Goal: Information Seeking & Learning: Learn about a topic

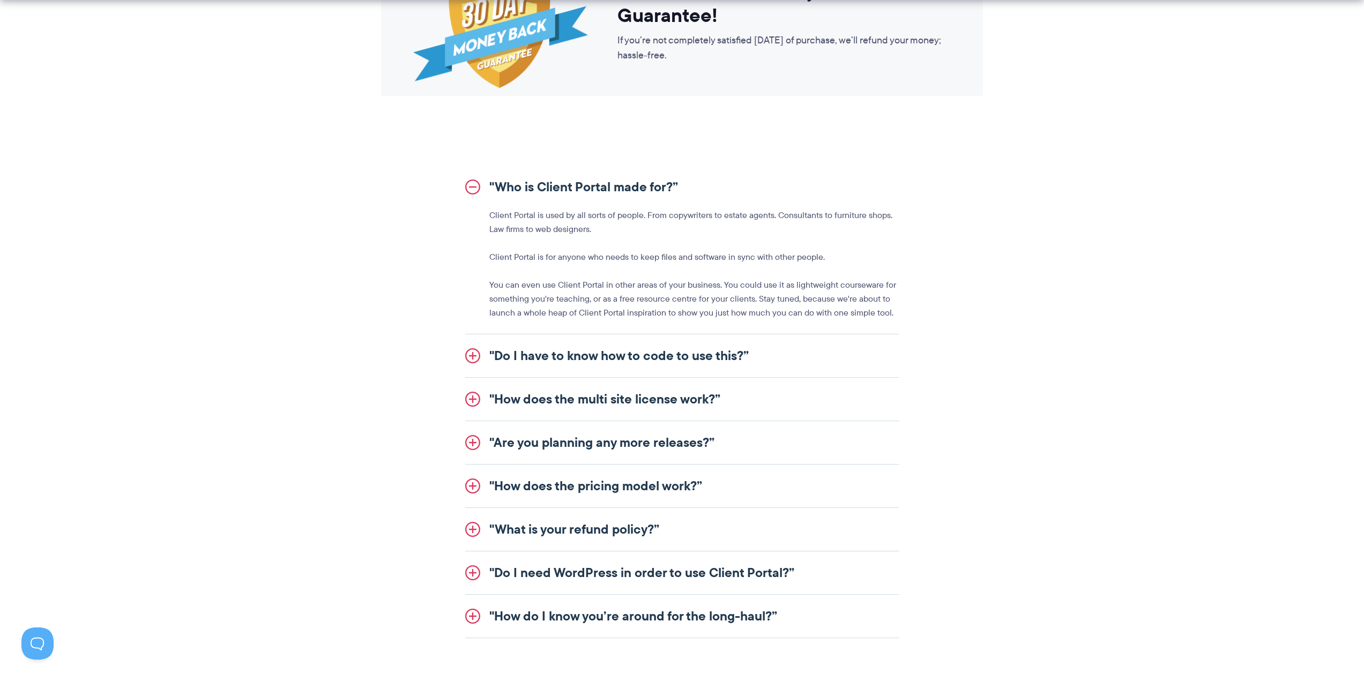
scroll to position [1125, 0]
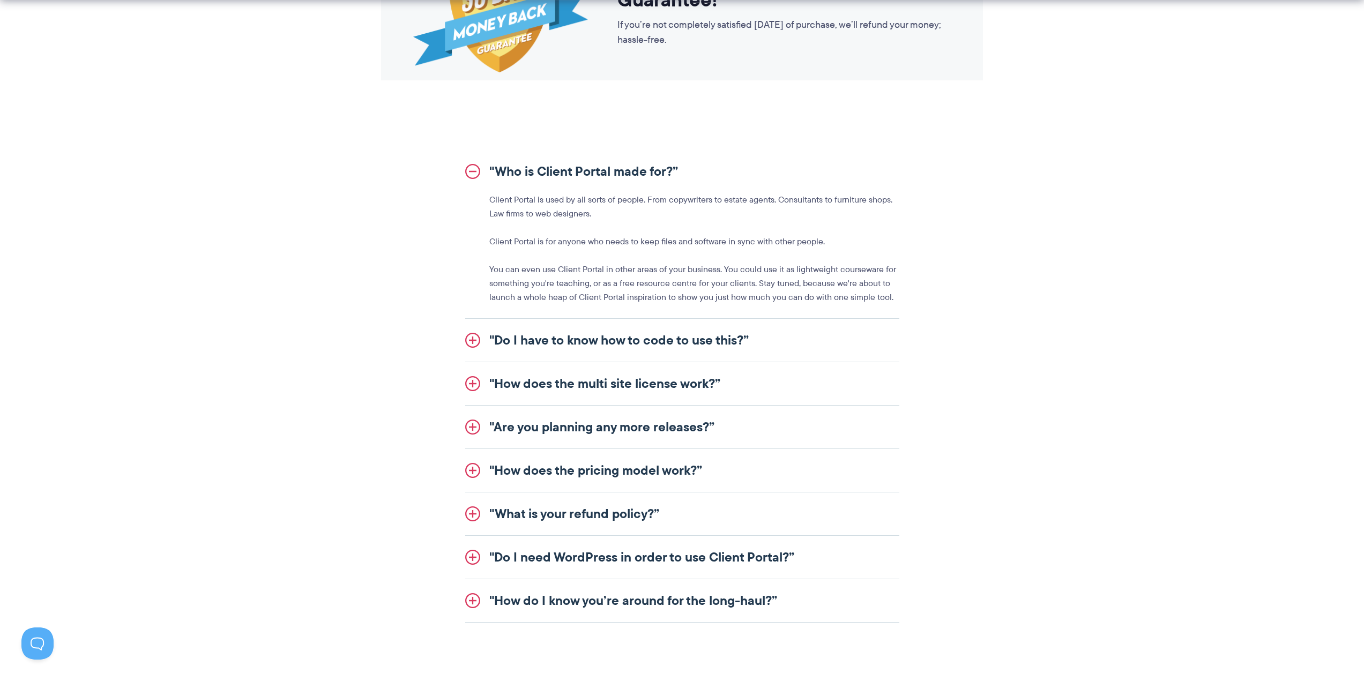
click at [634, 343] on link ""Do I have to know how to code to use this?”" at bounding box center [682, 340] width 434 height 43
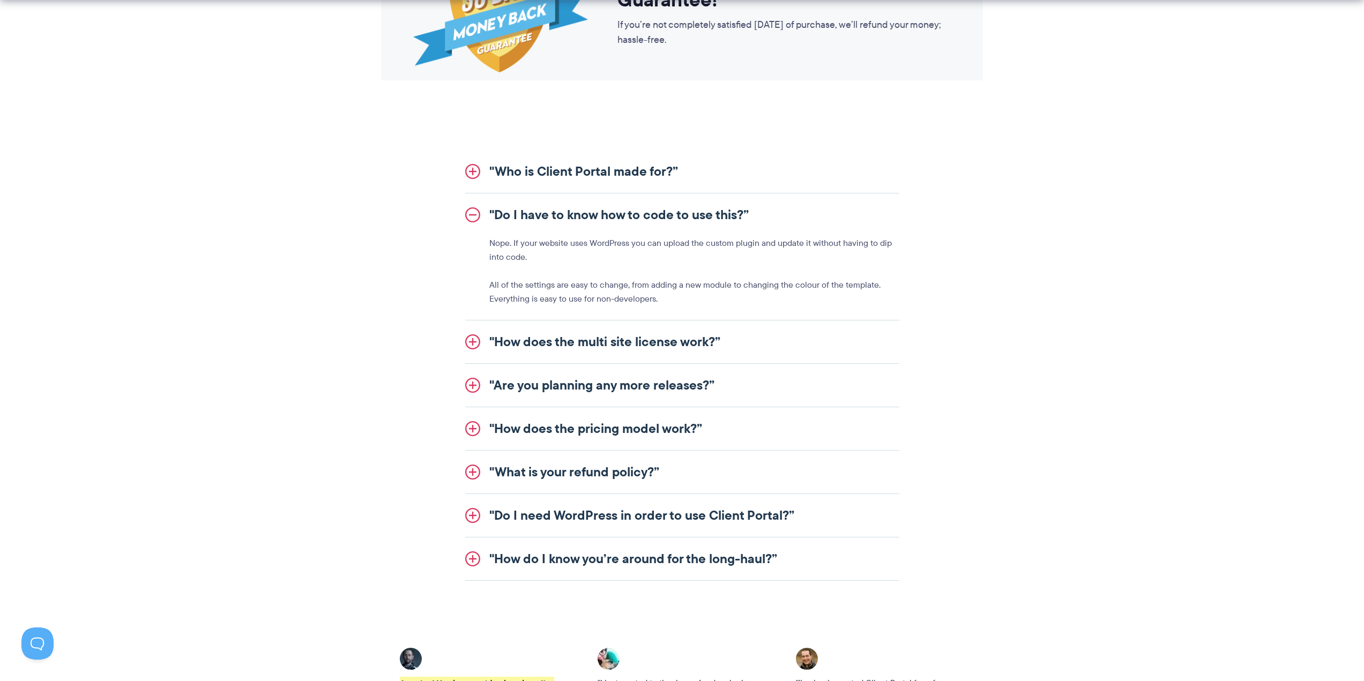
click at [629, 346] on link ""How does the multi site license work?”" at bounding box center [682, 341] width 434 height 43
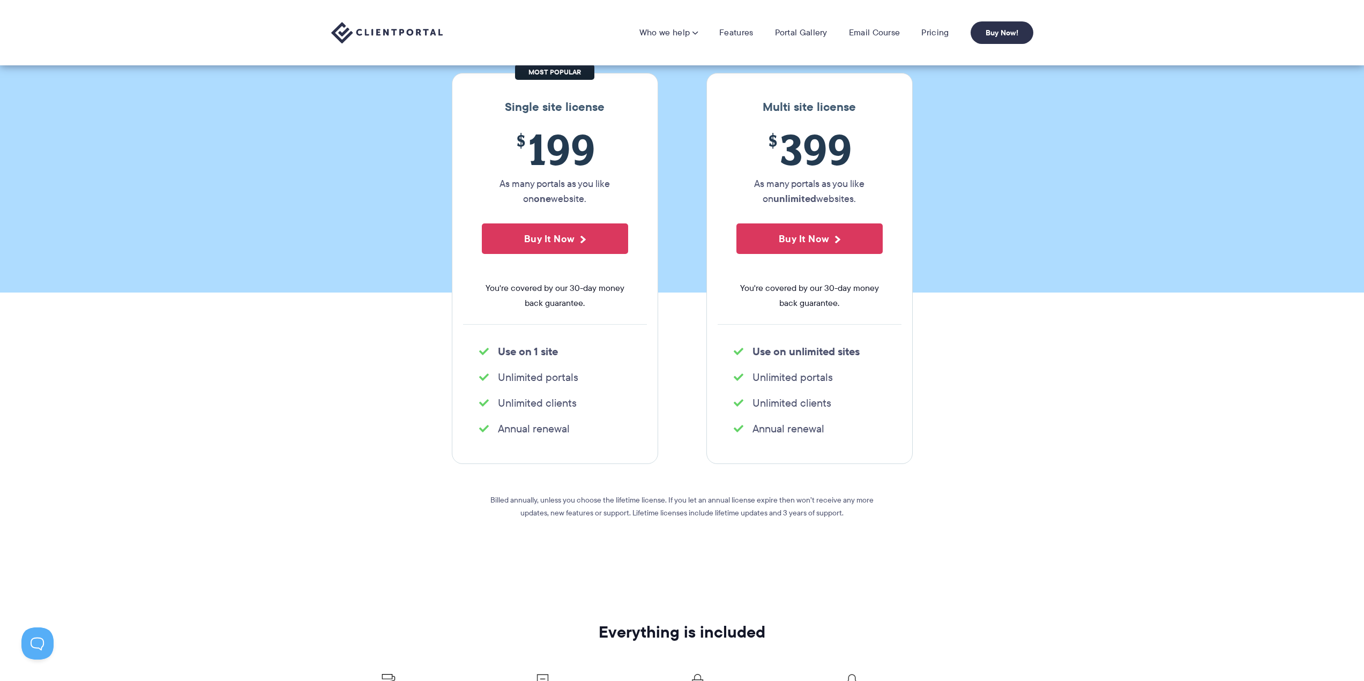
scroll to position [0, 0]
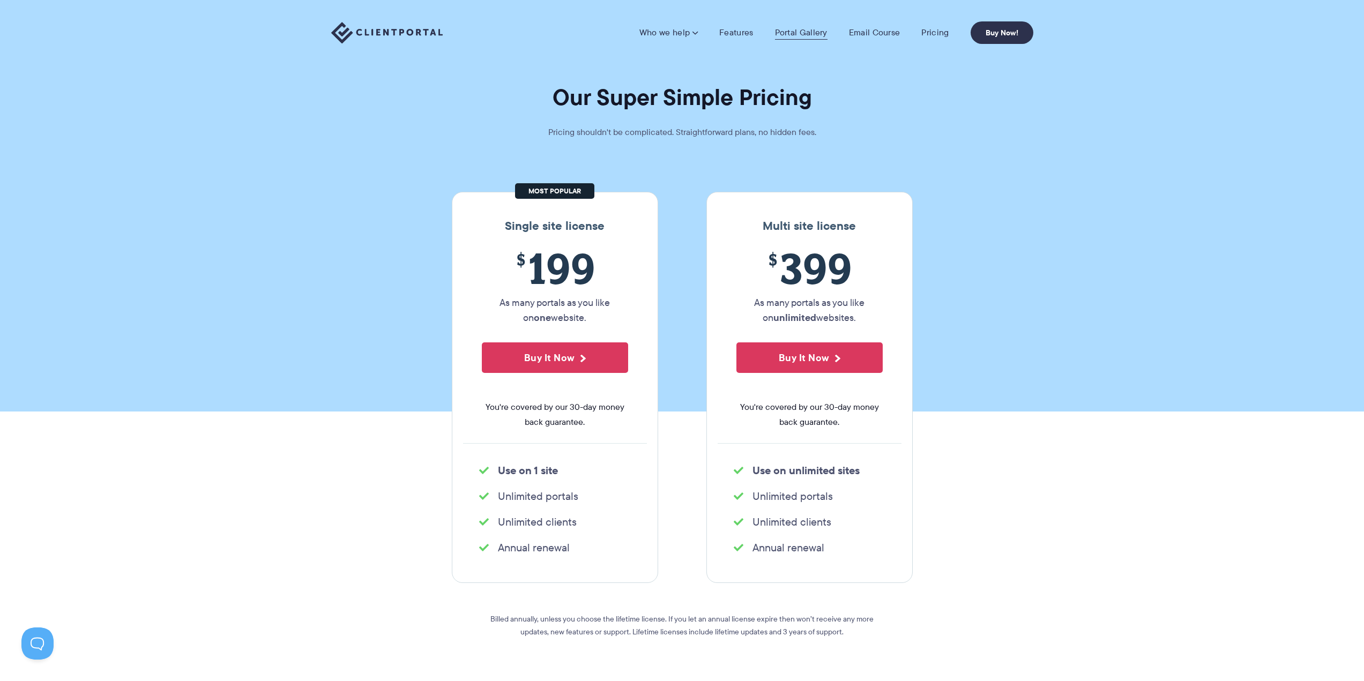
click at [799, 28] on link "Portal Gallery" at bounding box center [801, 32] width 53 height 11
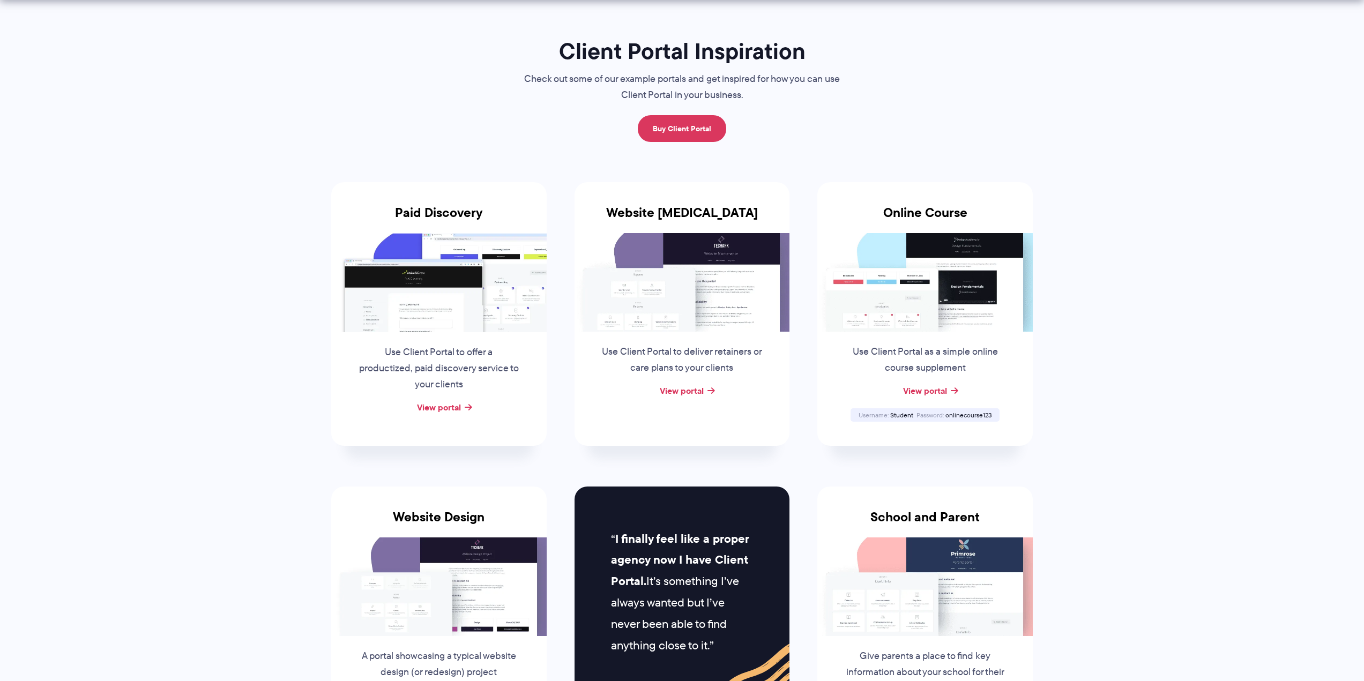
scroll to position [161, 0]
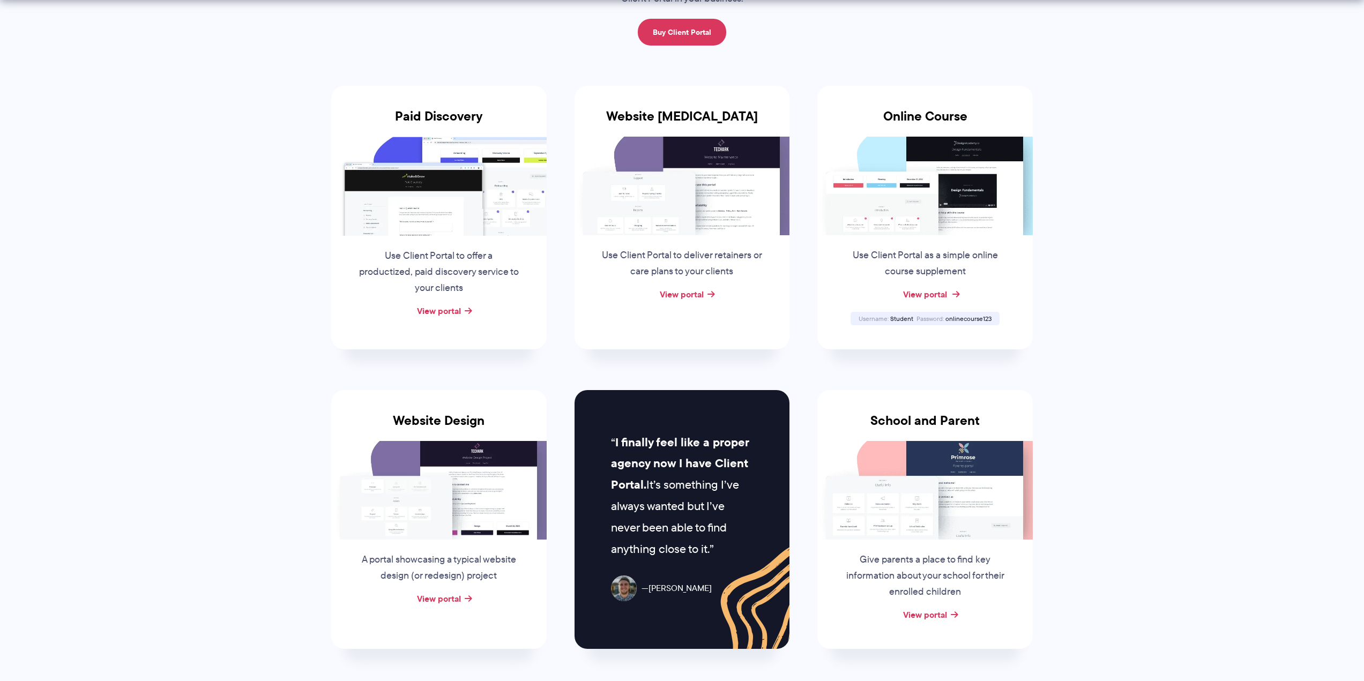
click at [931, 294] on link "View portal" at bounding box center [925, 294] width 44 height 13
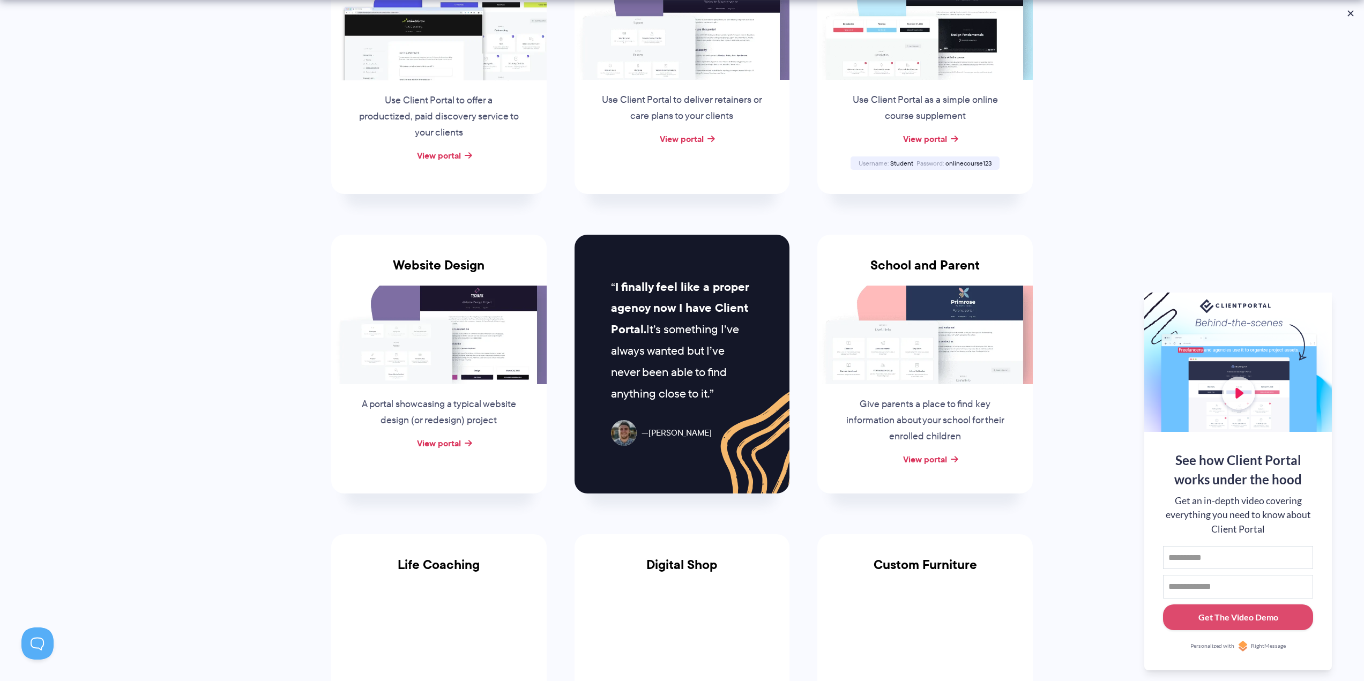
scroll to position [321, 0]
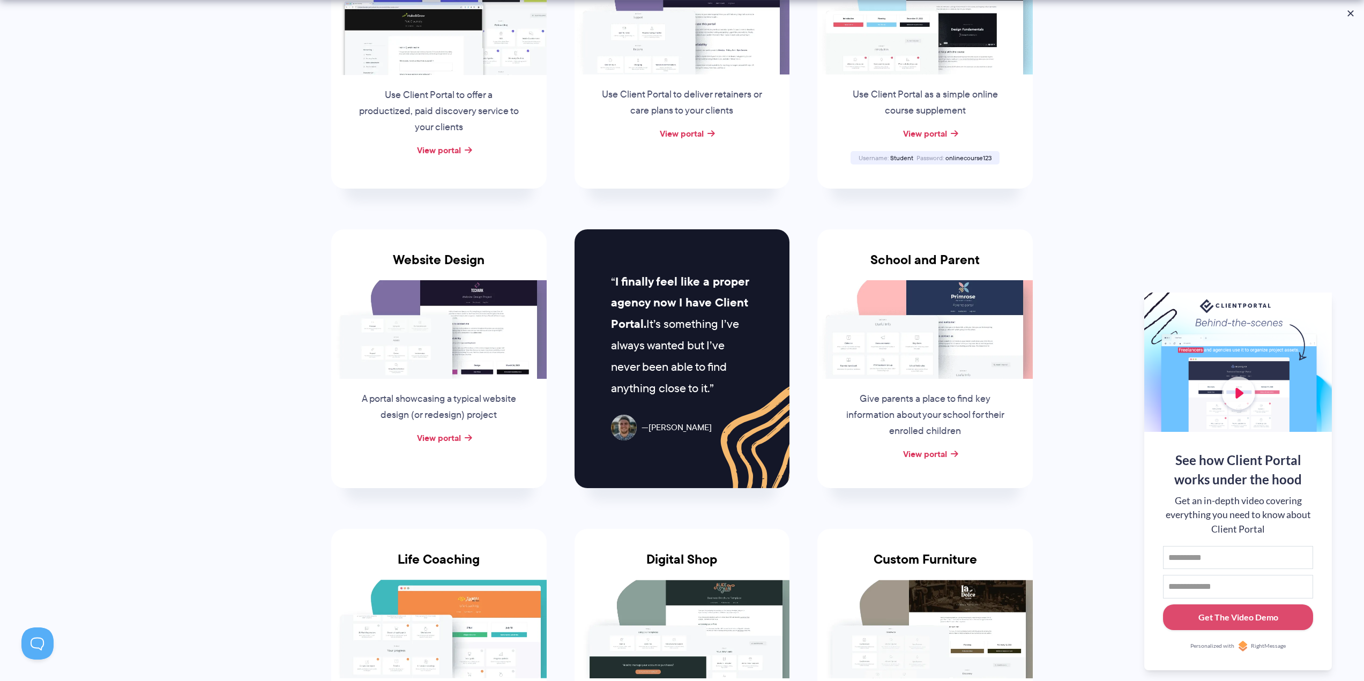
click at [1130, 221] on section "Client Portal Inspiration Check out some of our example portals and get inspire…" at bounding box center [682, 414] width 1364 height 1470
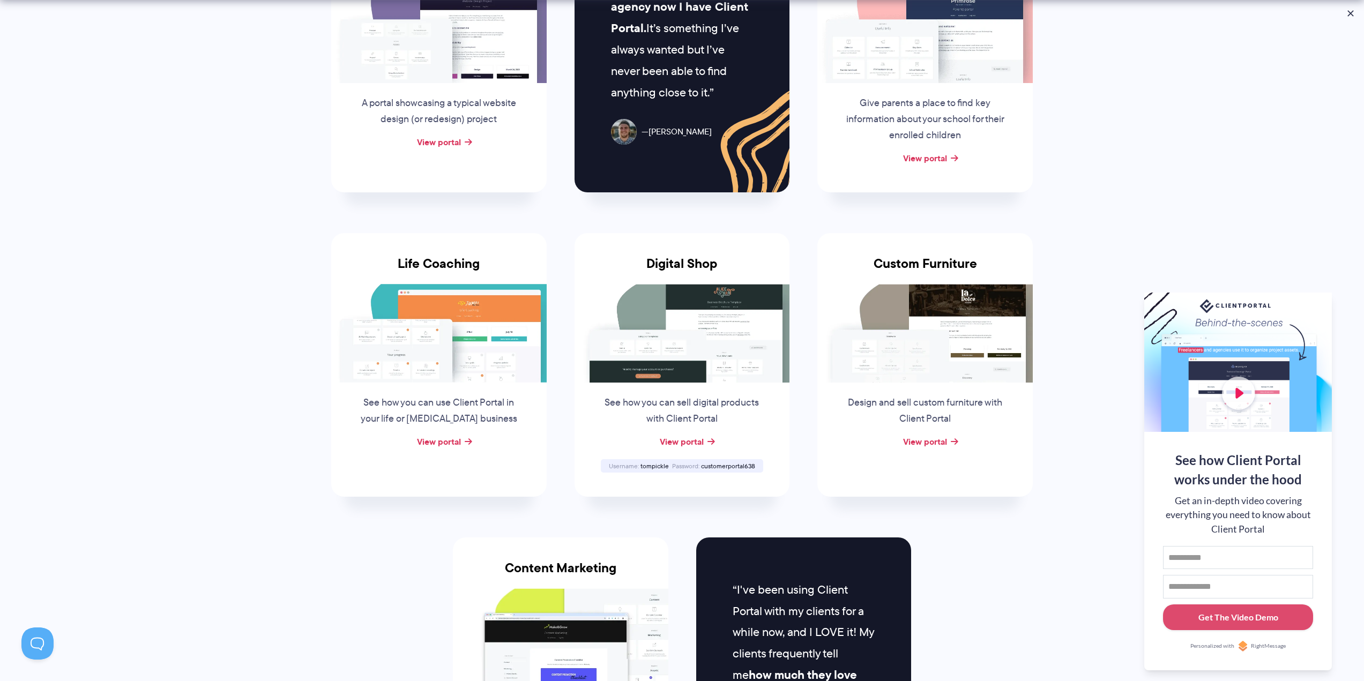
scroll to position [643, 0]
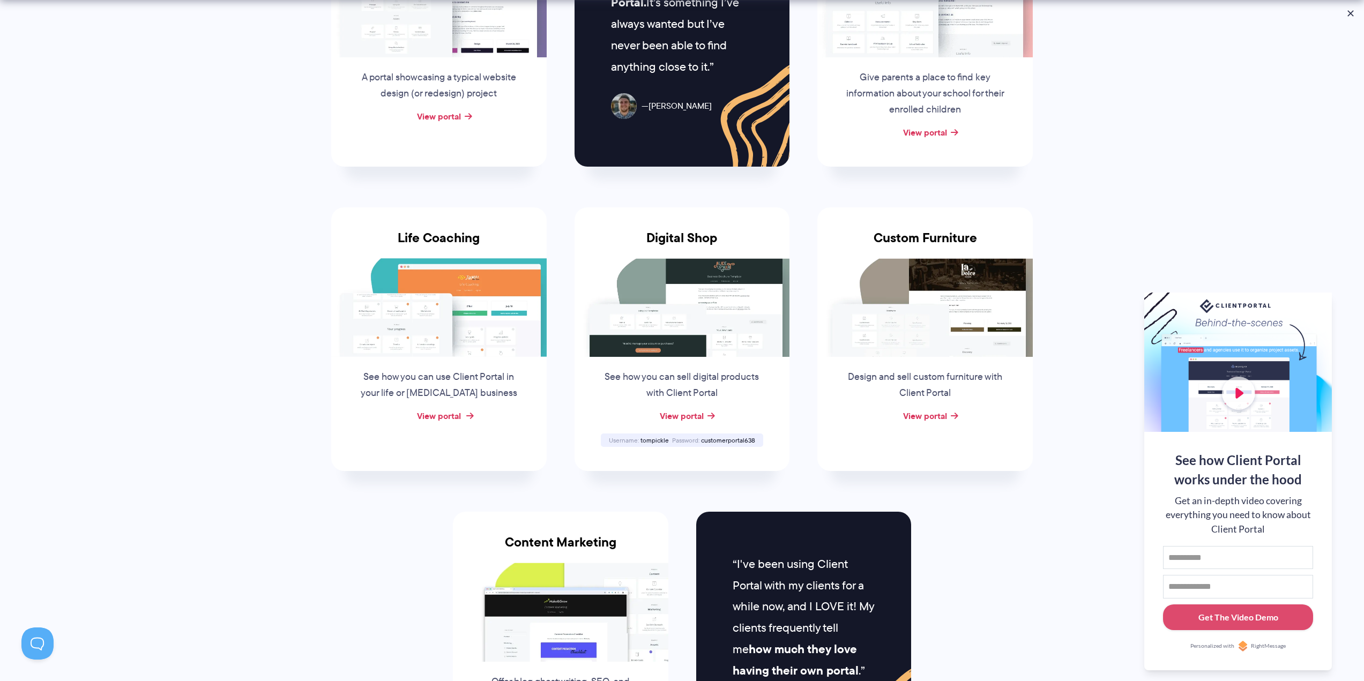
click at [440, 415] on link "View portal" at bounding box center [439, 415] width 44 height 13
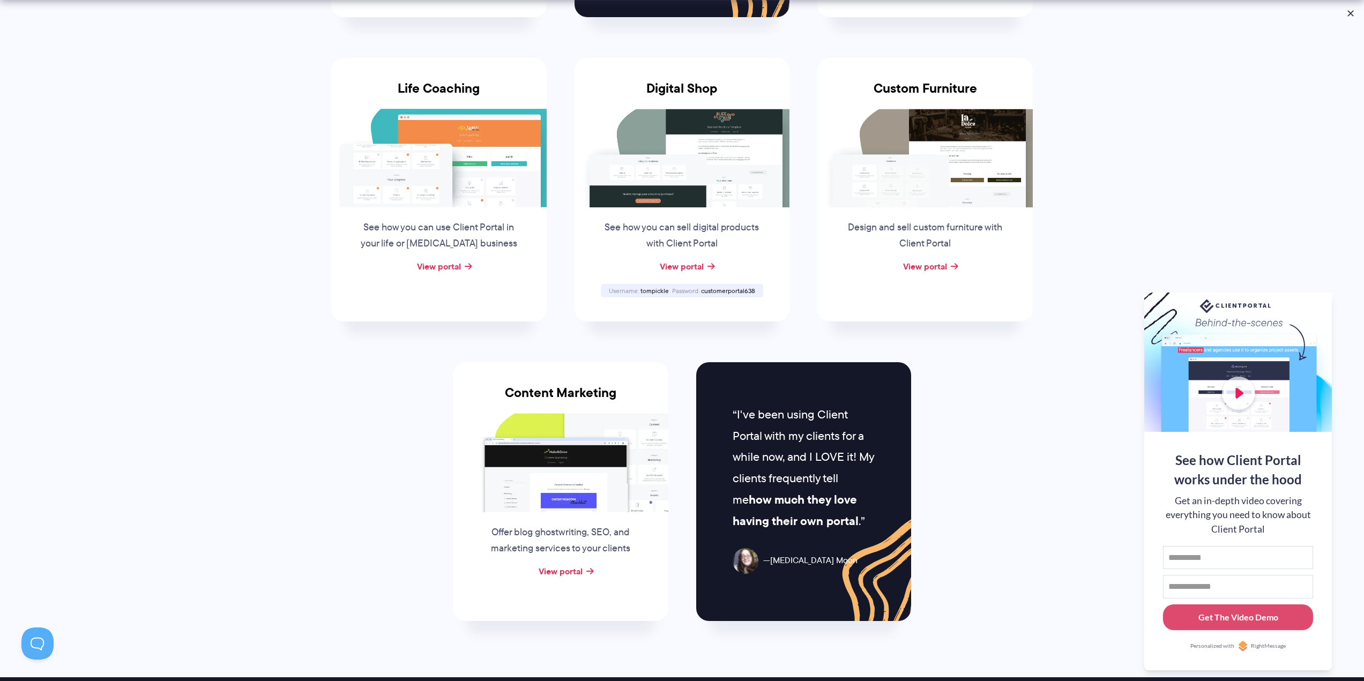
scroll to position [804, 0]
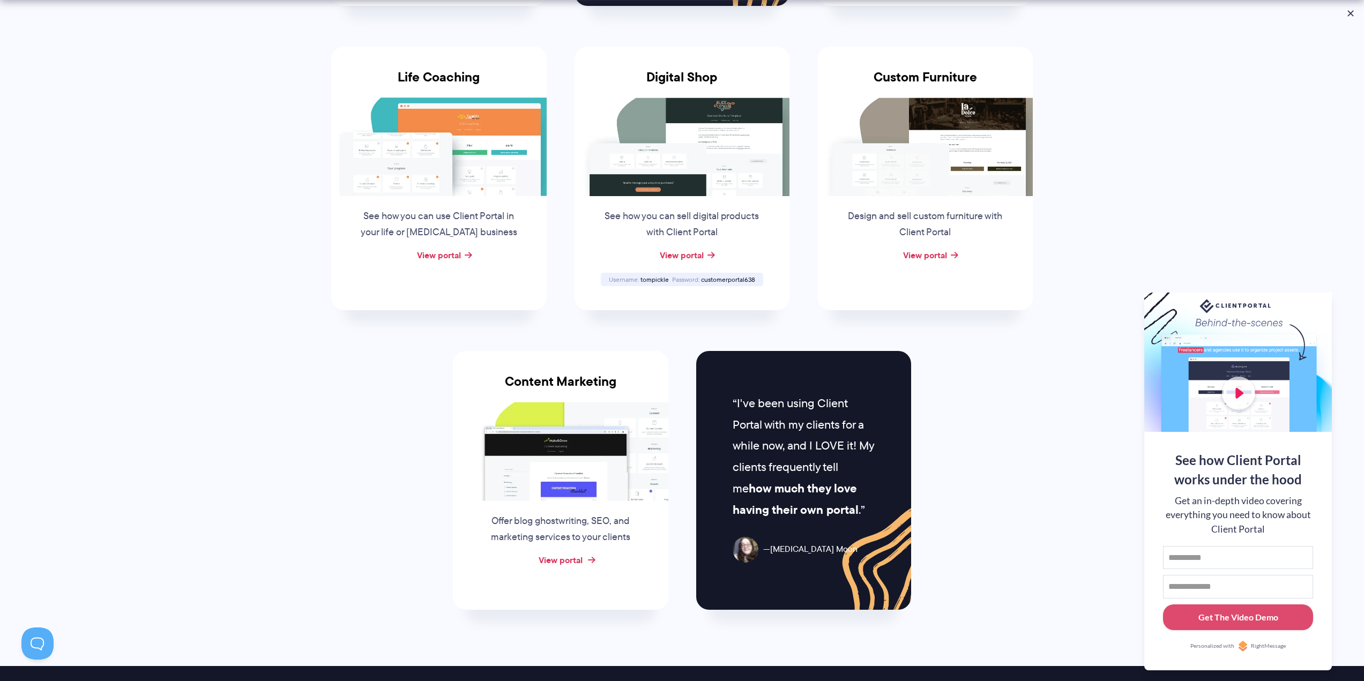
click at [568, 557] on link "View portal" at bounding box center [561, 560] width 44 height 13
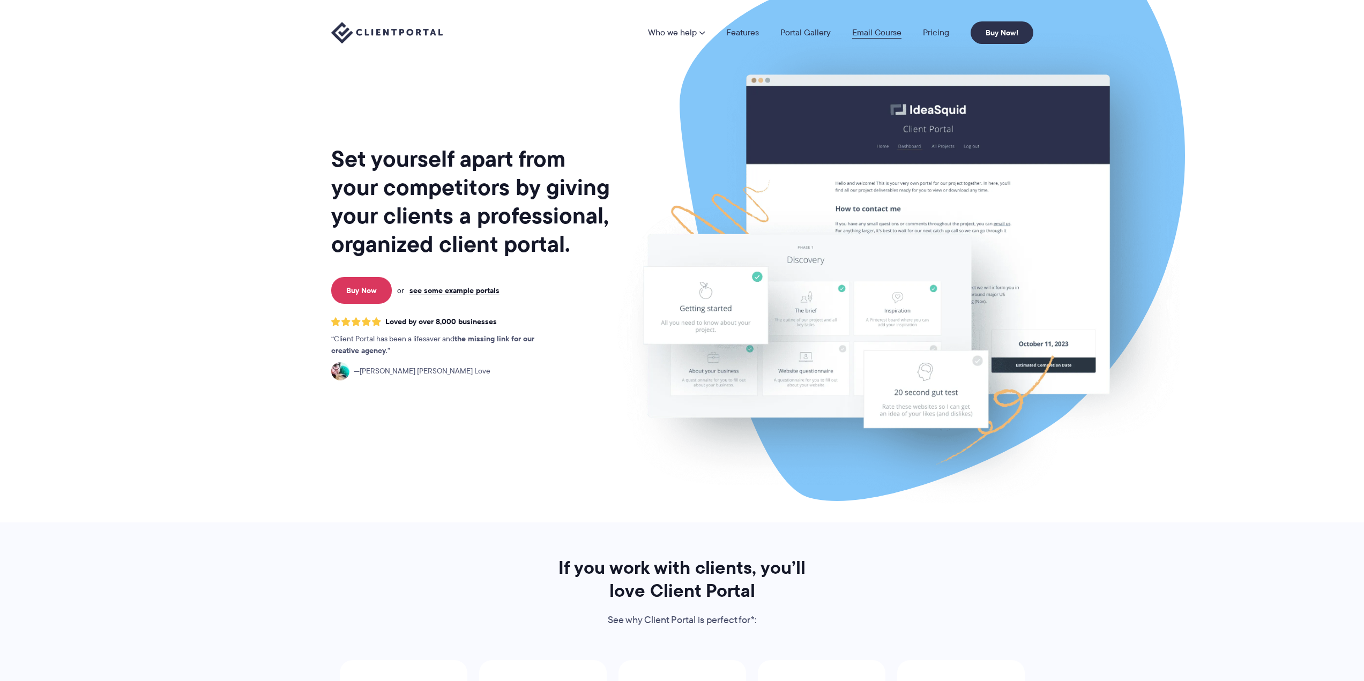
click at [884, 32] on link "Email Course" at bounding box center [876, 32] width 49 height 9
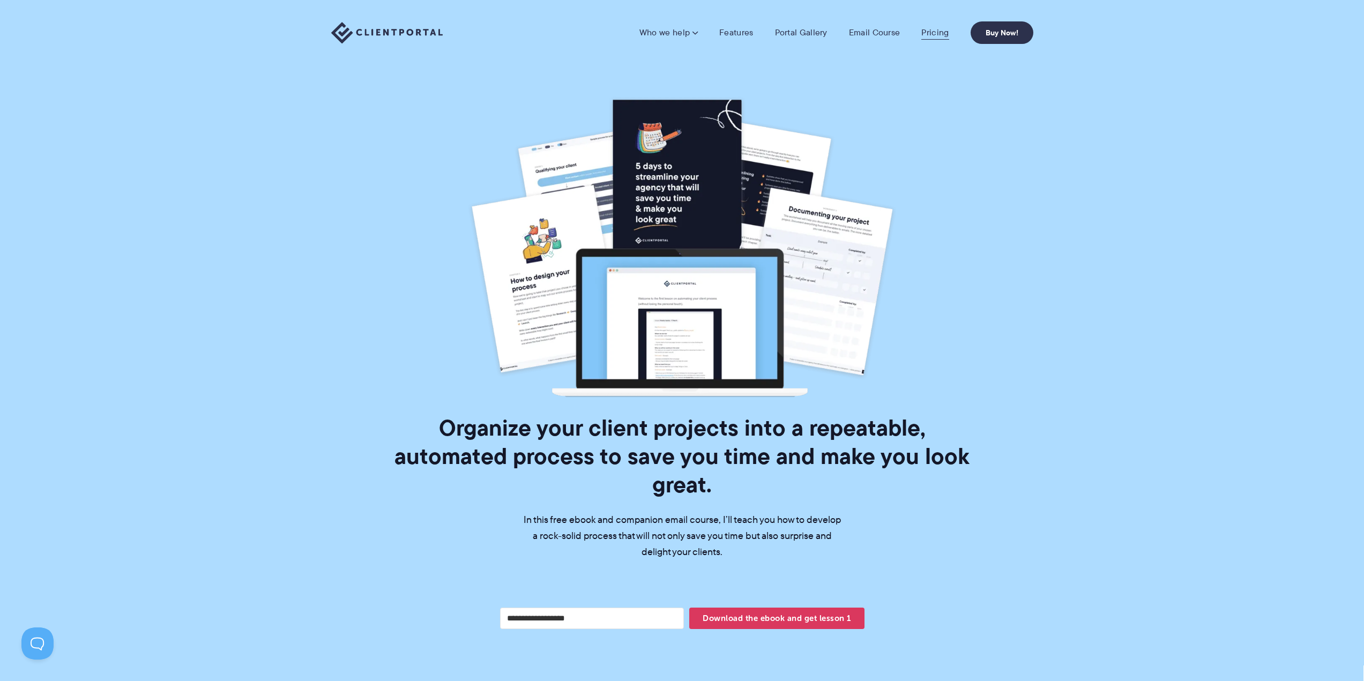
click at [940, 36] on link "Pricing" at bounding box center [934, 32] width 27 height 11
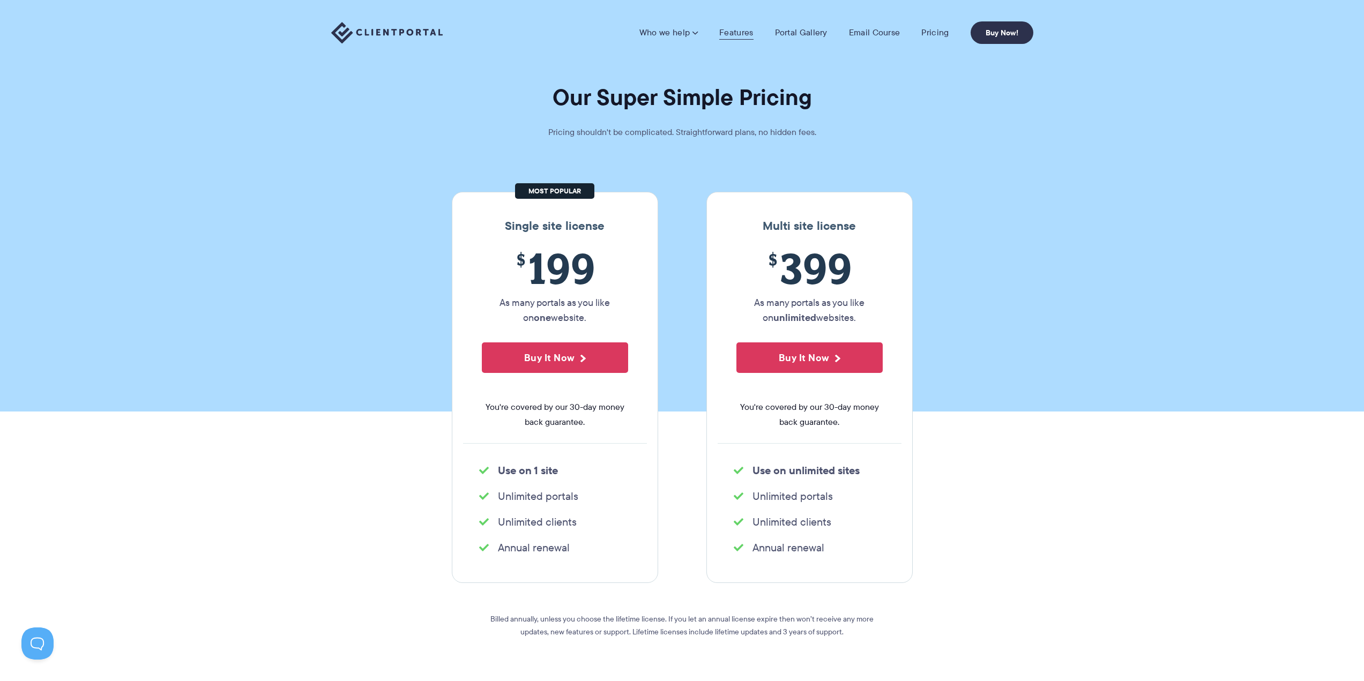
click at [746, 35] on link "Features" at bounding box center [736, 32] width 34 height 11
click at [737, 34] on link "Features" at bounding box center [736, 32] width 34 height 11
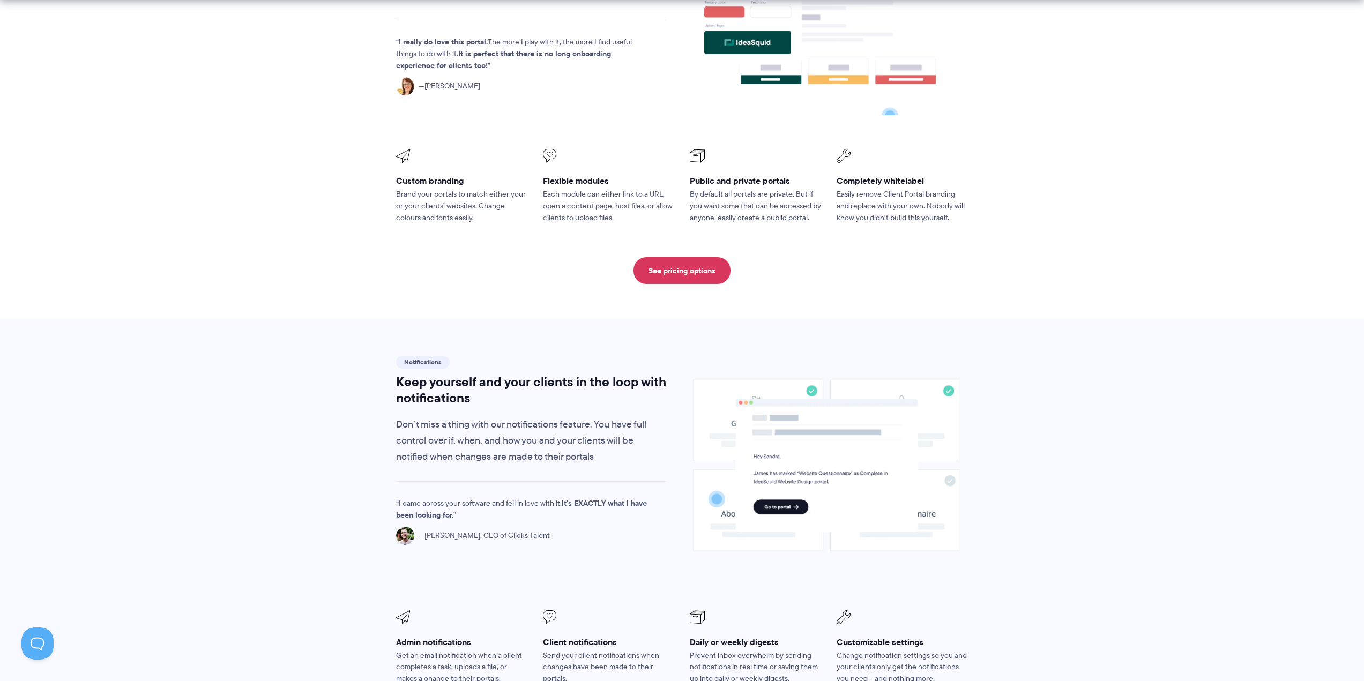
scroll to position [482, 0]
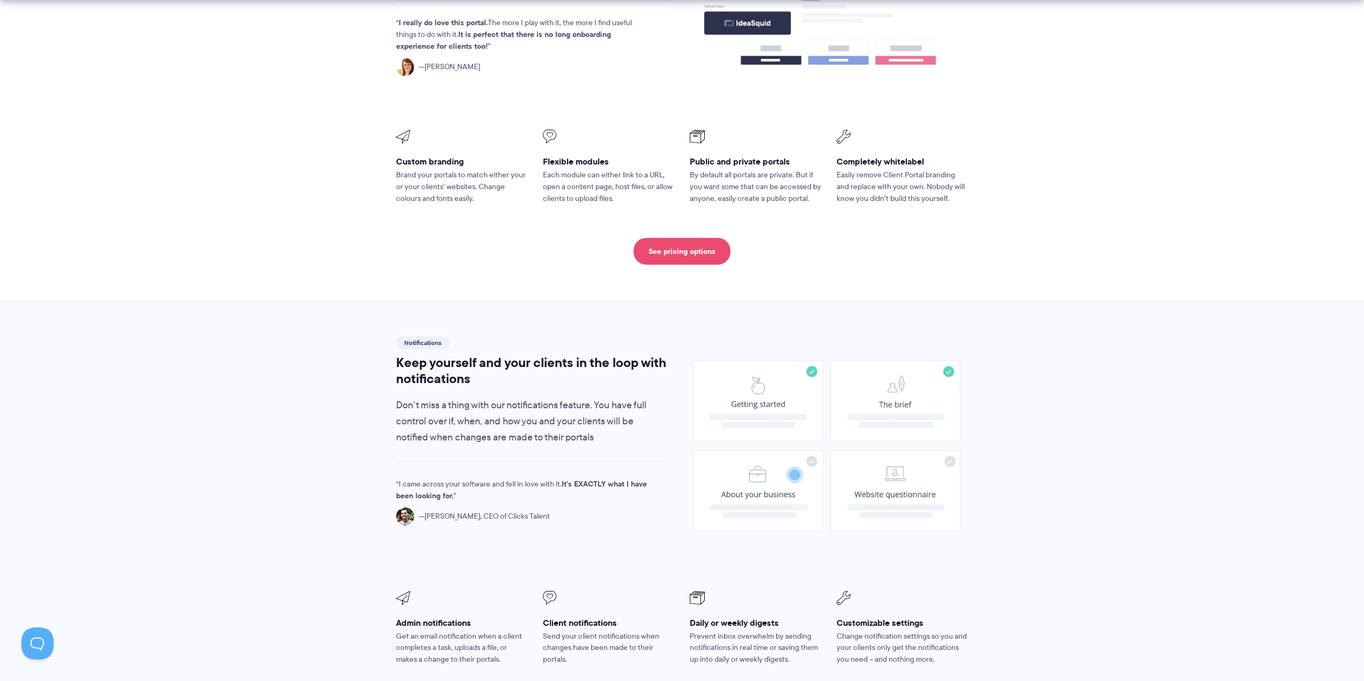
click at [684, 238] on link "See pricing options" at bounding box center [681, 251] width 97 height 27
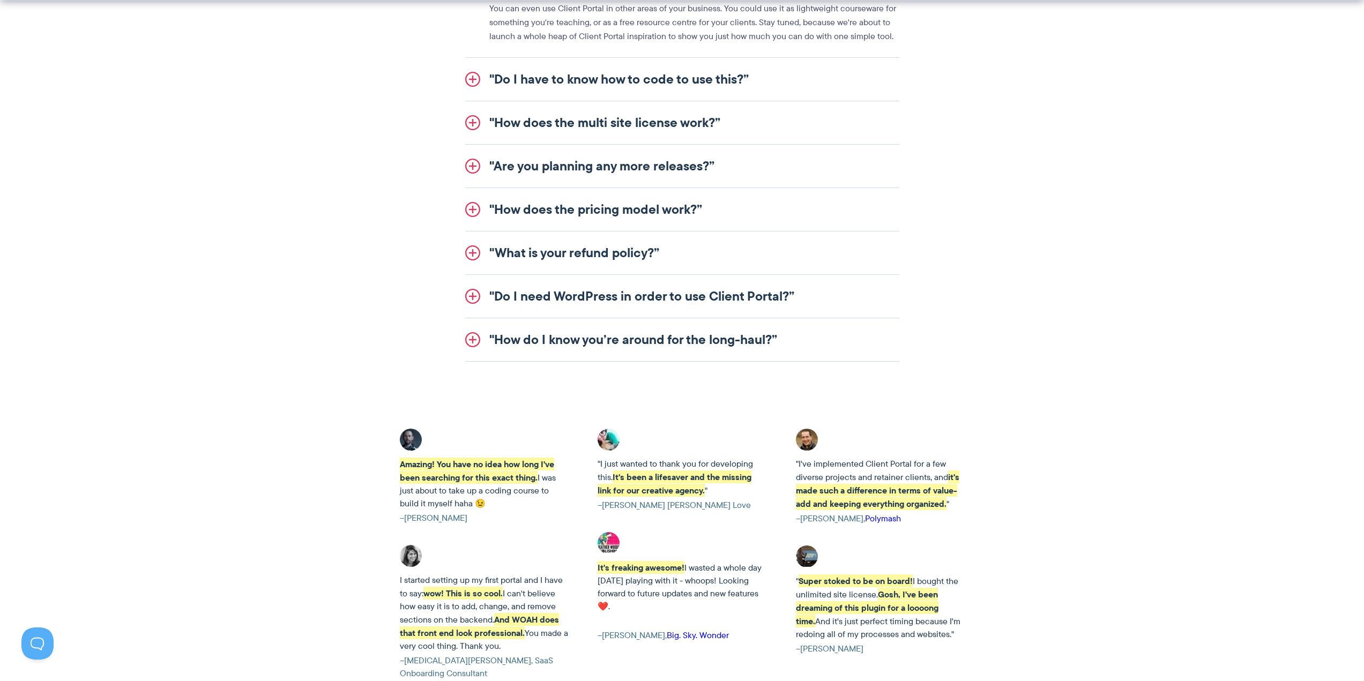
scroll to position [1393, 0]
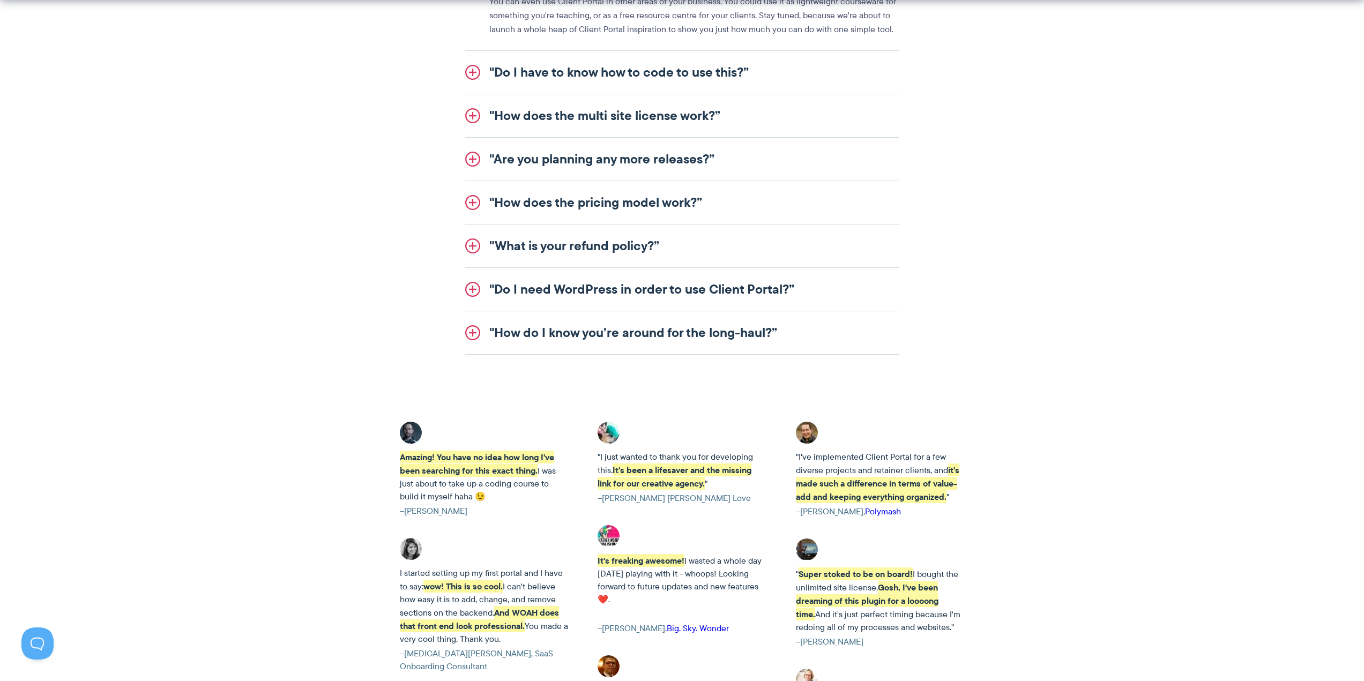
click at [589, 292] on link ""Do I need WordPress in order to use Client Portal?”" at bounding box center [682, 289] width 434 height 43
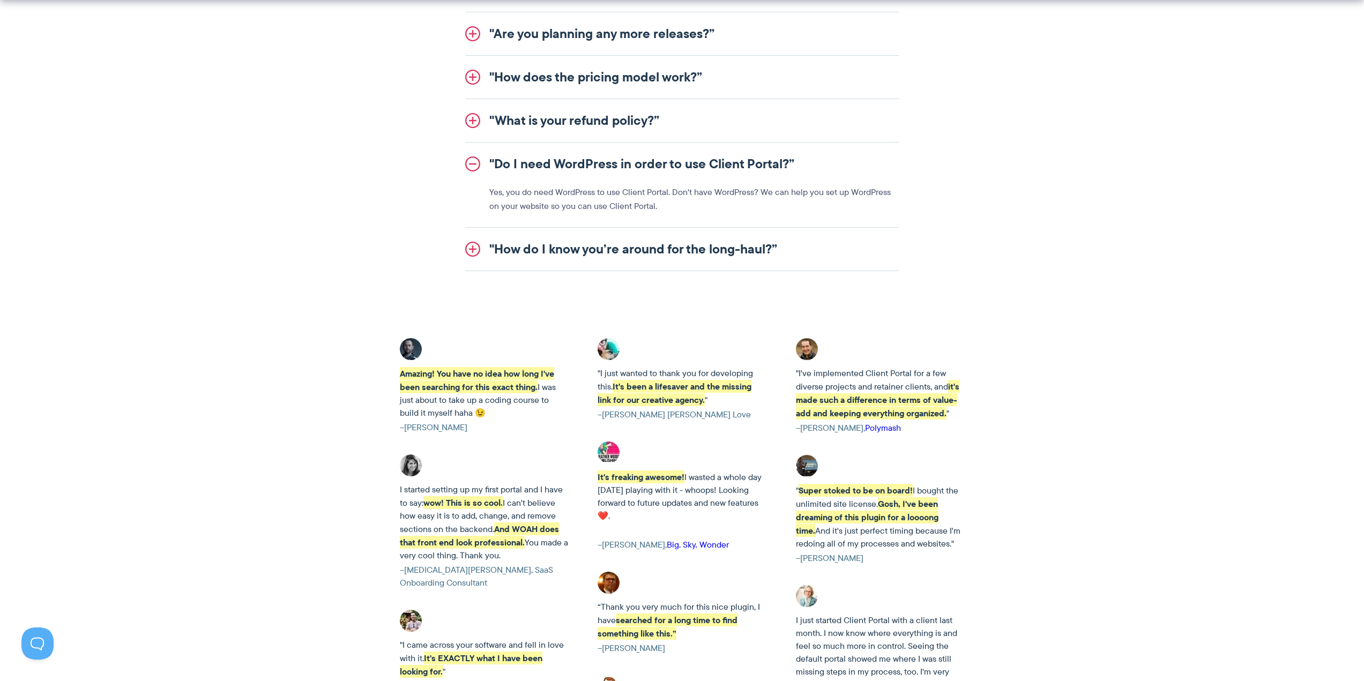
click at [601, 246] on link ""How do I know you’re around for the long-haul?”" at bounding box center [682, 249] width 434 height 43
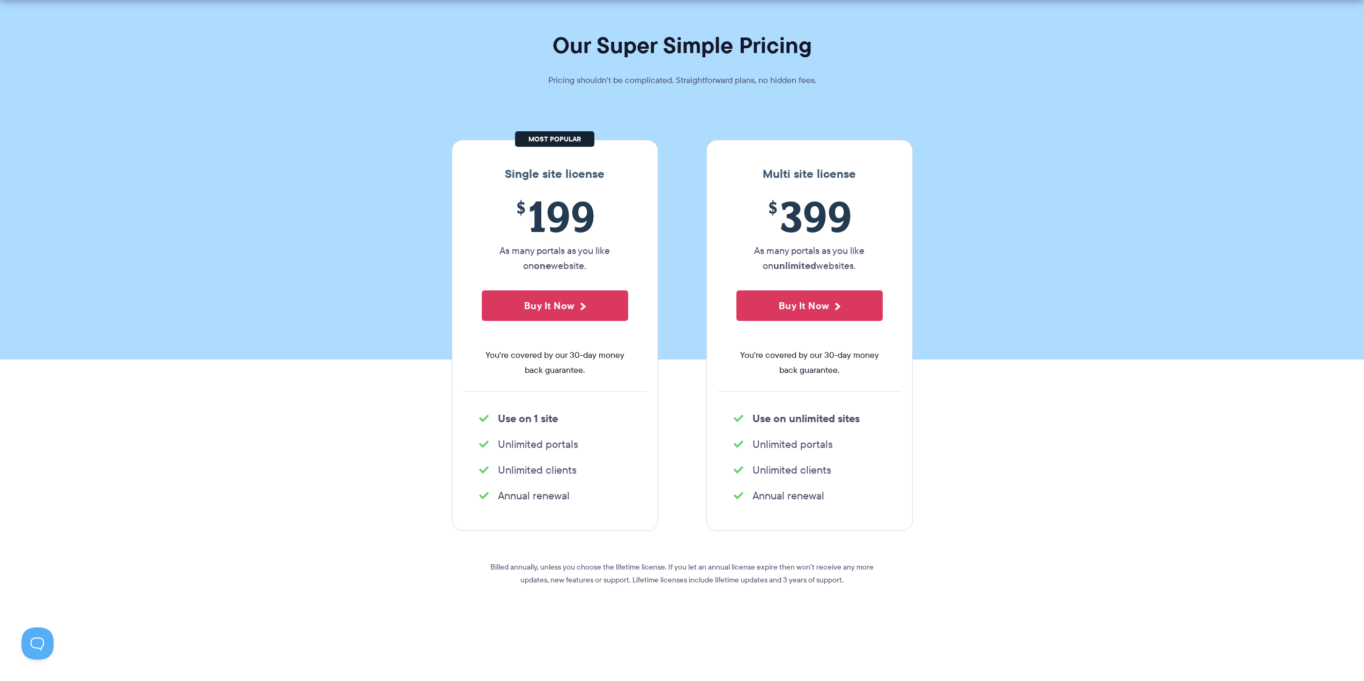
scroll to position [0, 0]
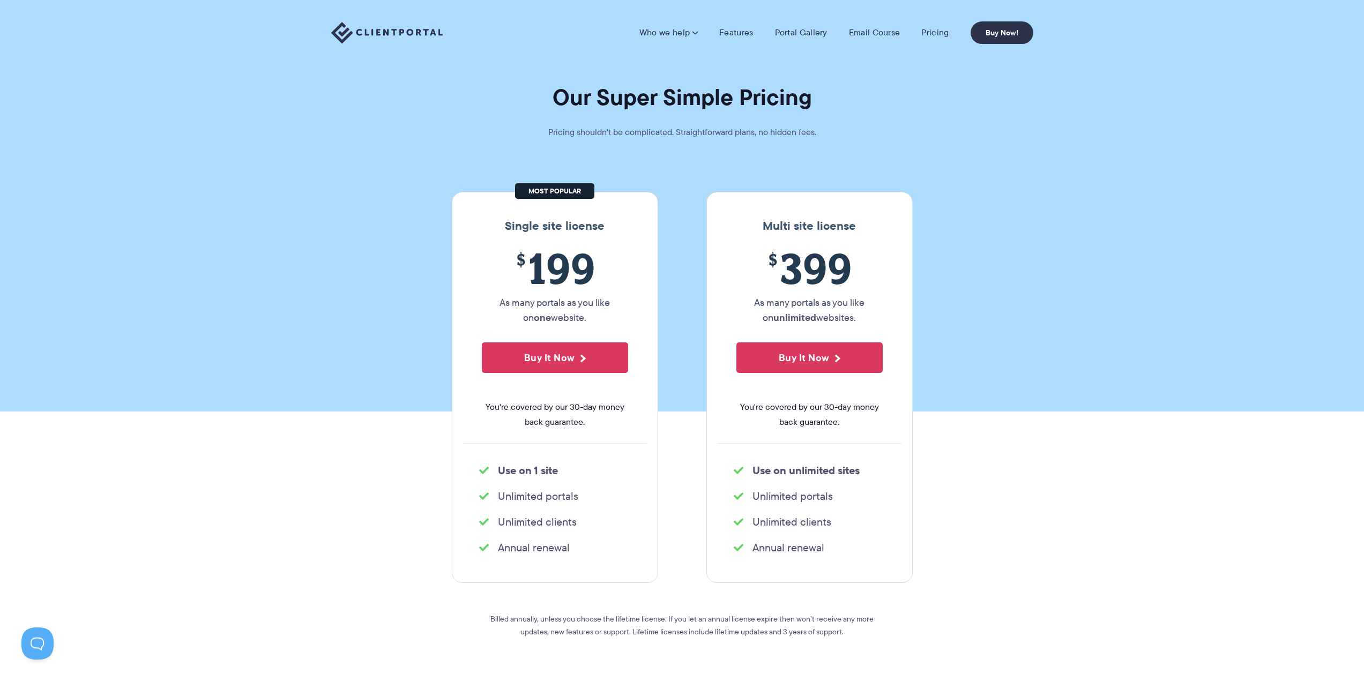
click at [1073, 232] on section "Our Super Simple Pricing Pricing shouldn't be complicated. Straightforward plan…" at bounding box center [682, 206] width 1364 height 412
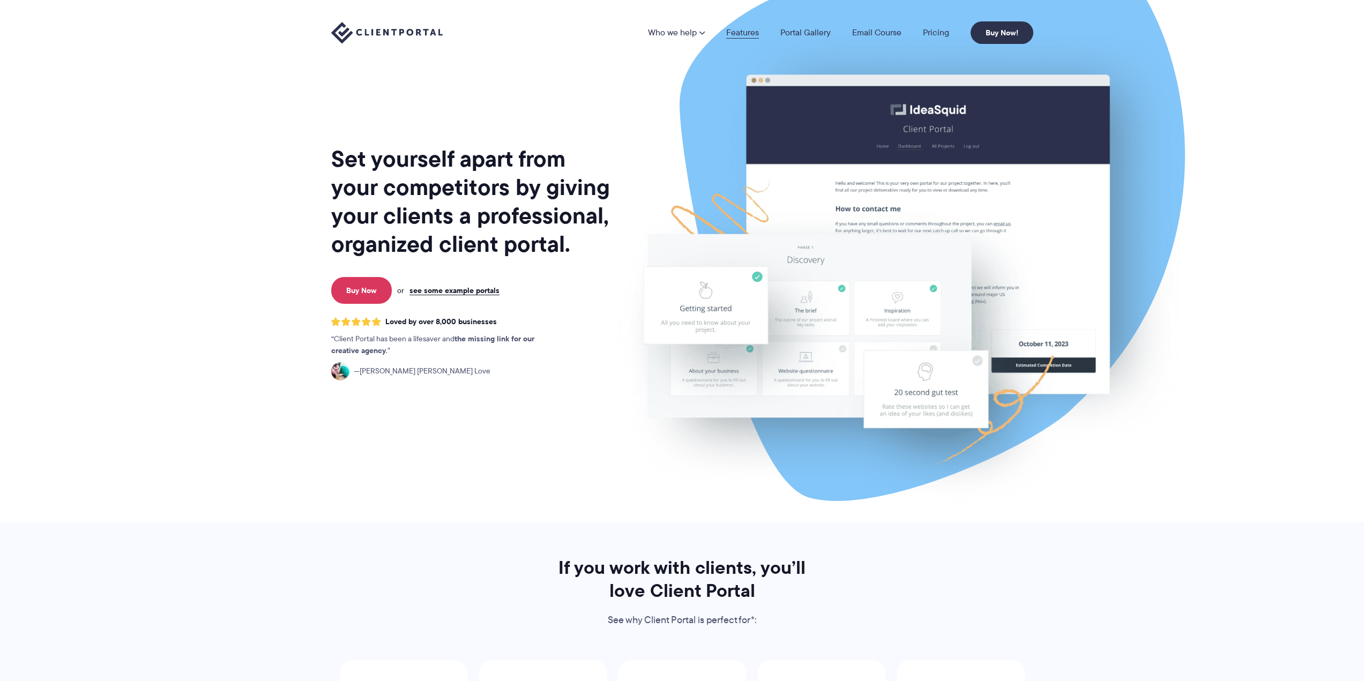
click at [737, 33] on link "Features" at bounding box center [742, 32] width 33 height 9
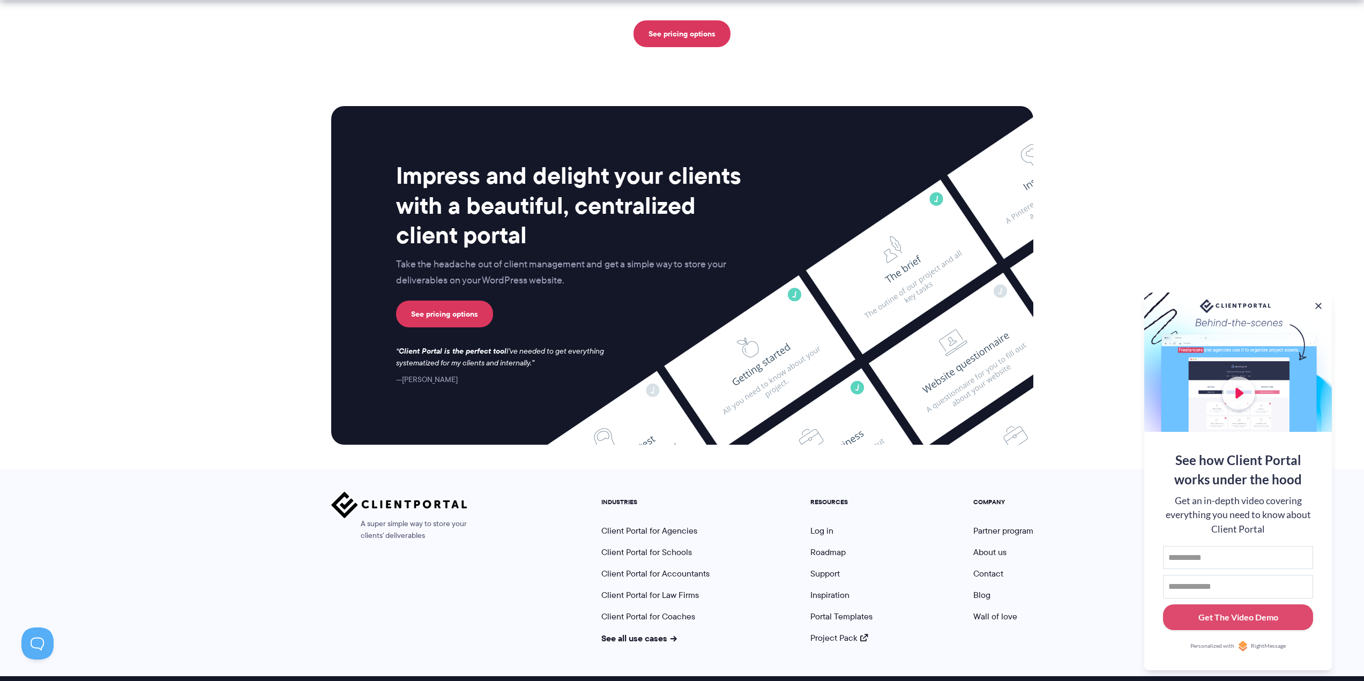
scroll to position [2633, 0]
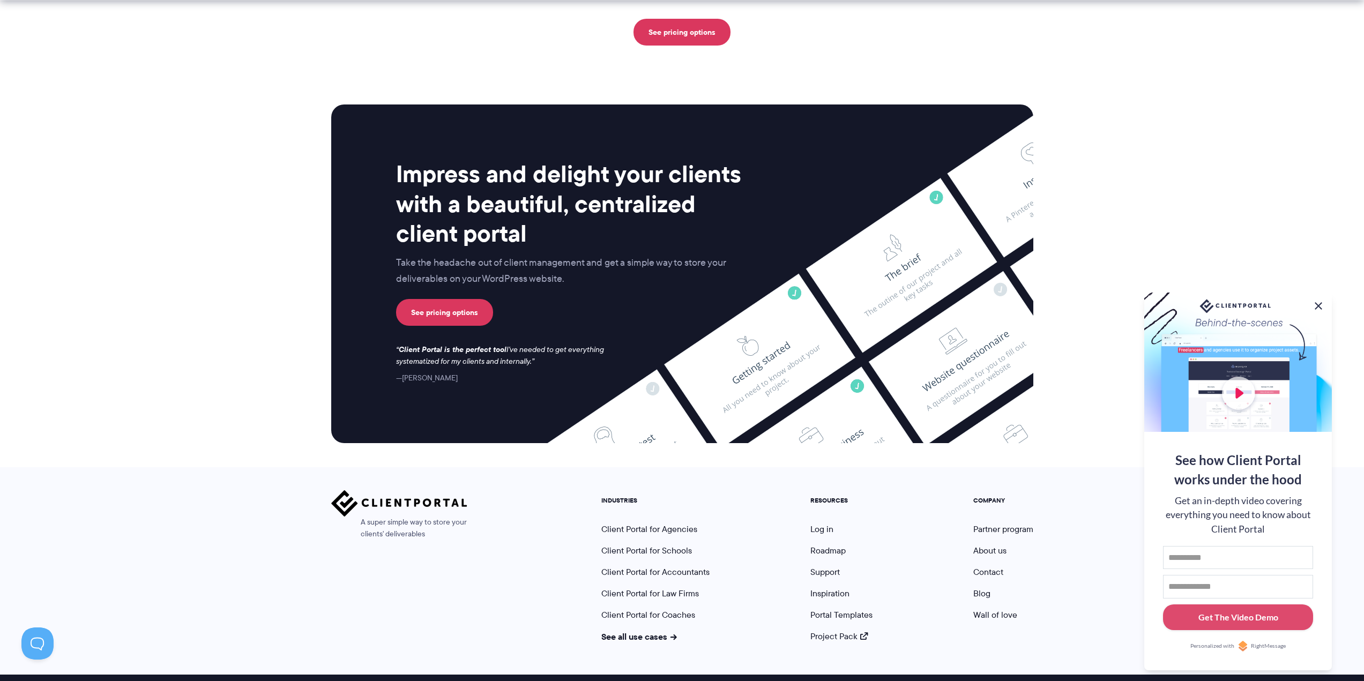
click at [1319, 303] on button at bounding box center [1318, 306] width 13 height 13
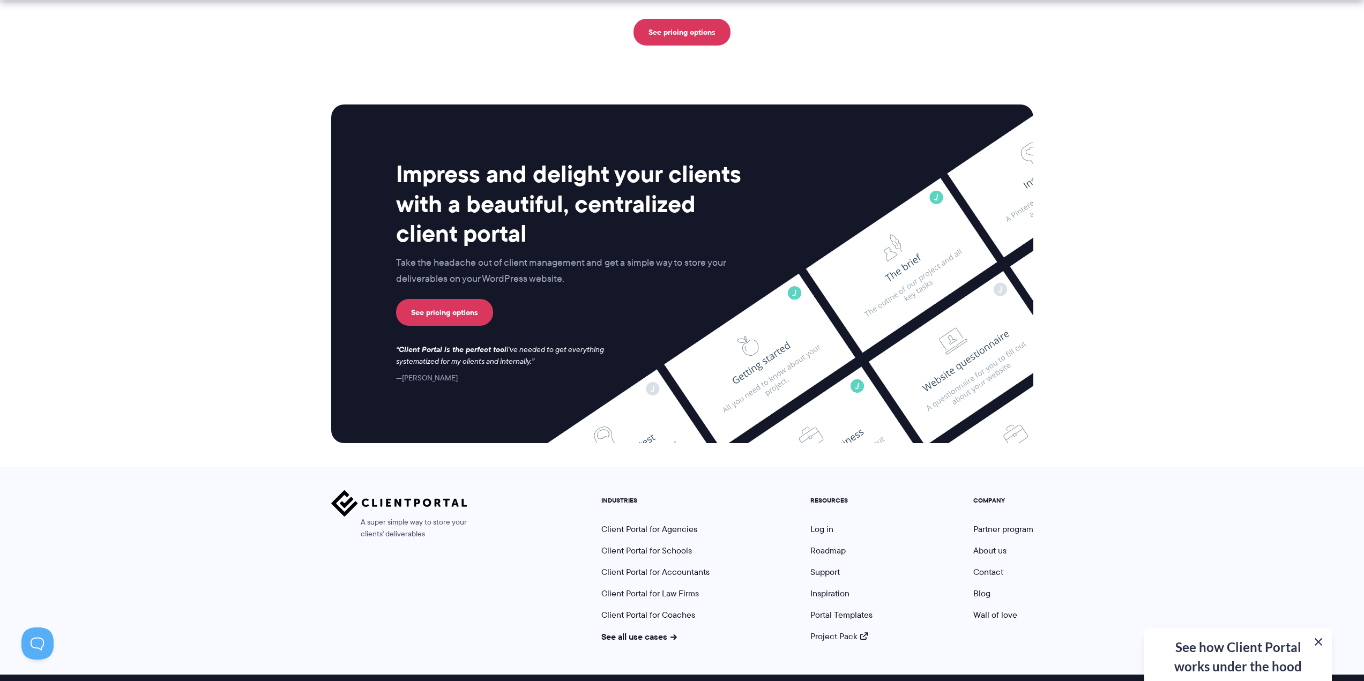
click at [1317, 644] on button at bounding box center [1318, 641] width 13 height 13
click at [665, 609] on link "Client Portal for Coaches" at bounding box center [648, 615] width 94 height 12
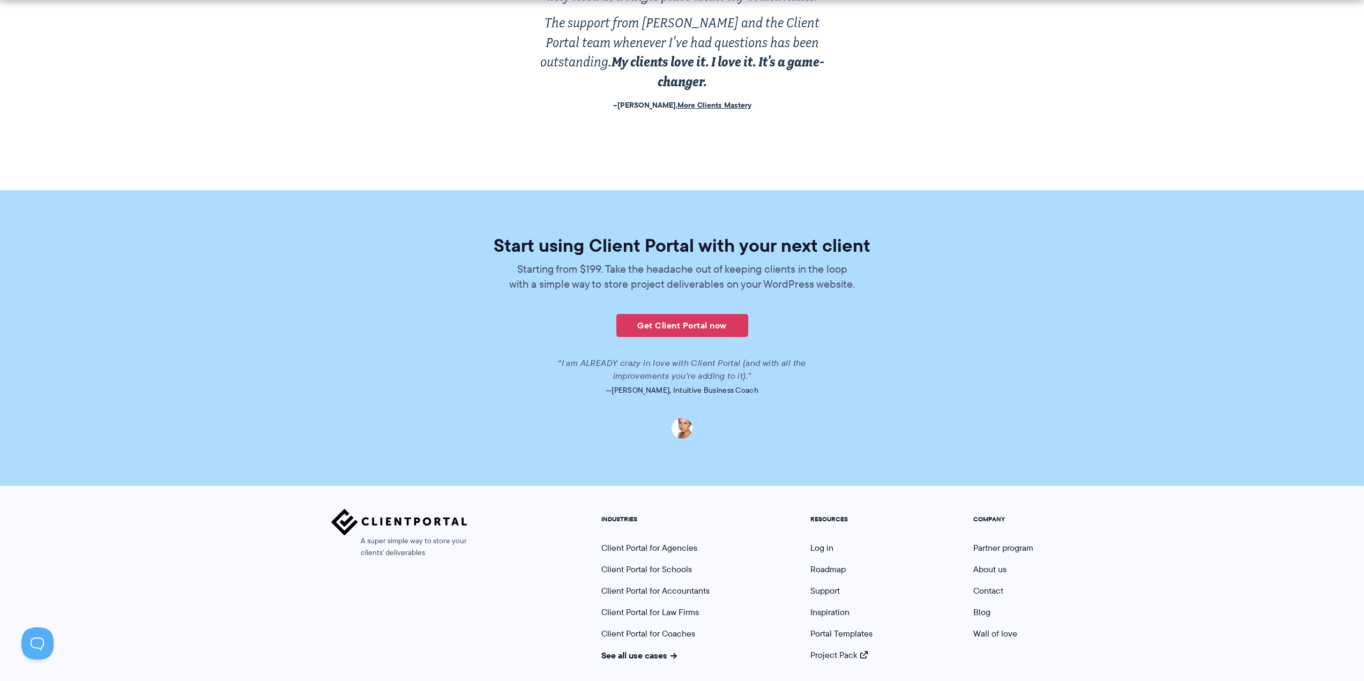
scroll to position [2358, 0]
